Goal: Transaction & Acquisition: Purchase product/service

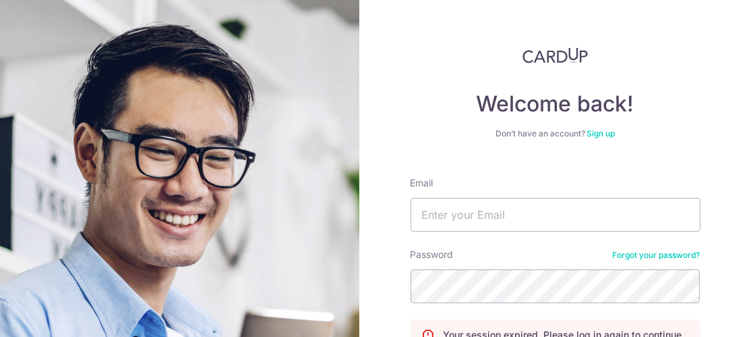
scroll to position [107, 0]
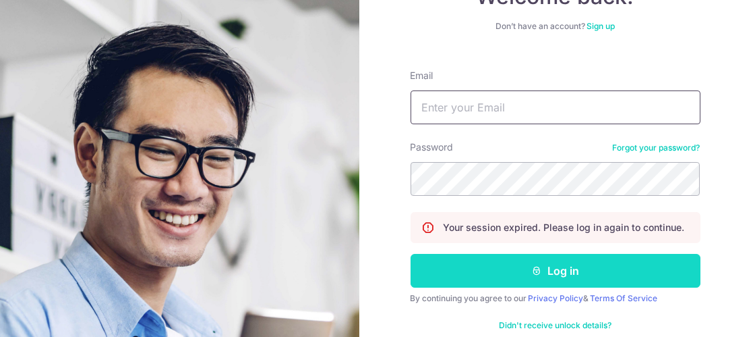
type input "[EMAIL_ADDRESS][DOMAIN_NAME]"
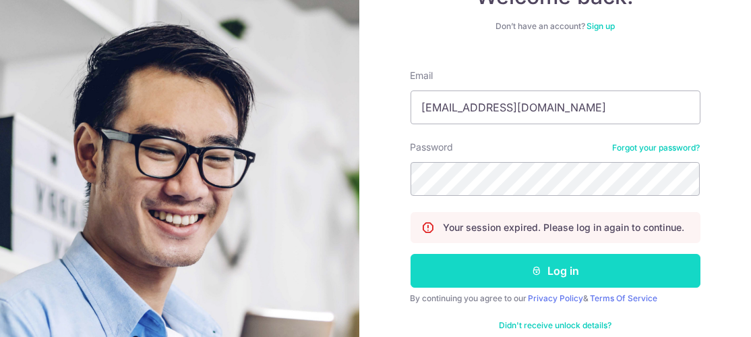
click at [534, 270] on icon "submit" at bounding box center [536, 270] width 11 height 11
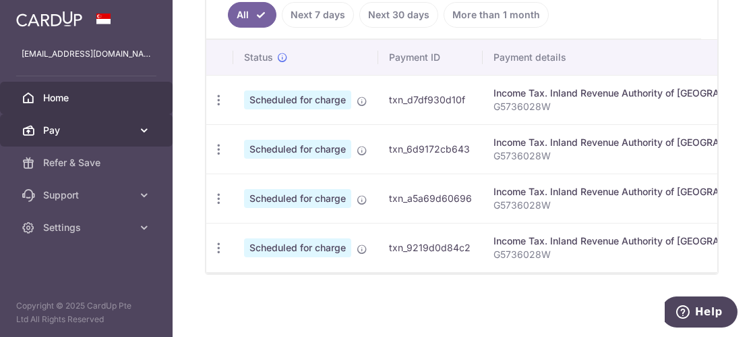
click at [72, 132] on span "Pay" at bounding box center [87, 129] width 89 height 13
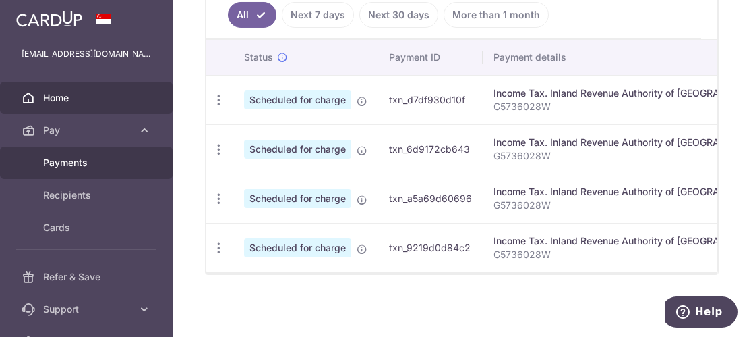
click at [63, 165] on span "Payments" at bounding box center [87, 162] width 89 height 13
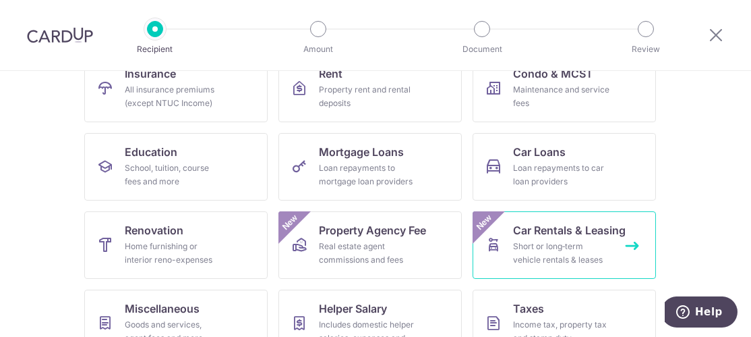
scroll to position [104, 0]
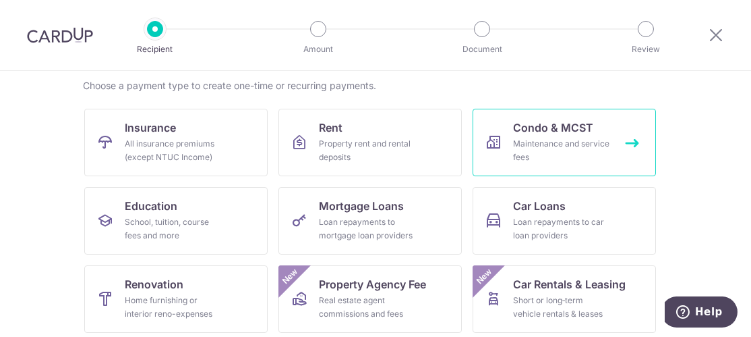
click at [535, 144] on div "Maintenance and service fees" at bounding box center [561, 150] width 97 height 27
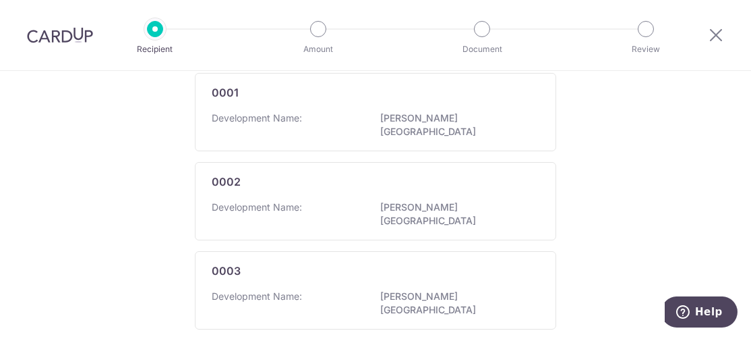
scroll to position [104, 0]
